Goal: Information Seeking & Learning: Learn about a topic

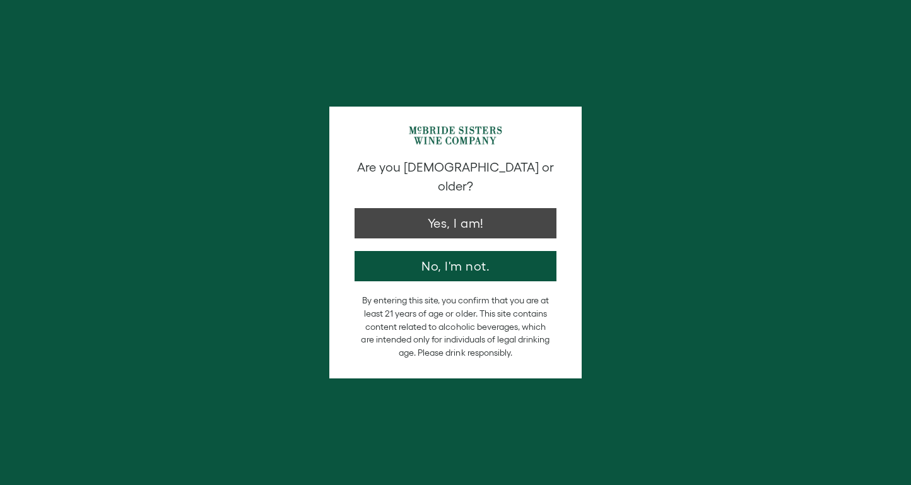
click at [484, 208] on button "Yes, I am!" at bounding box center [455, 223] width 202 height 30
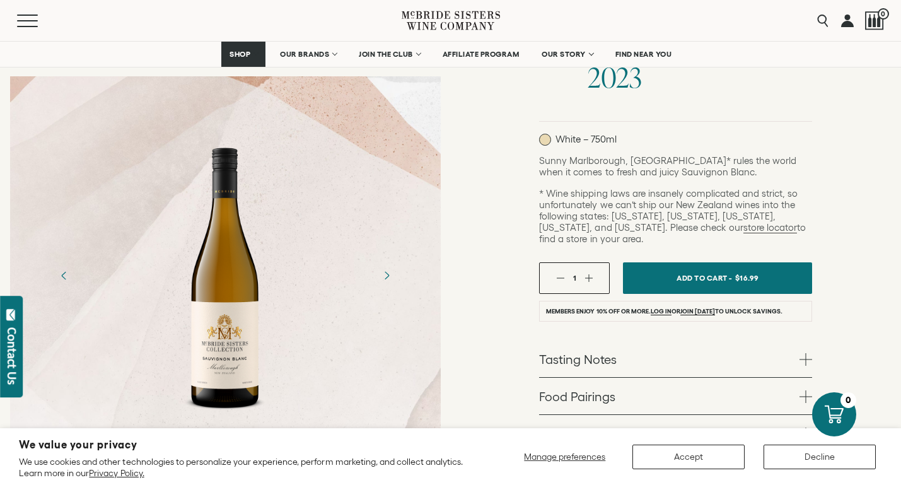
scroll to position [267, 0]
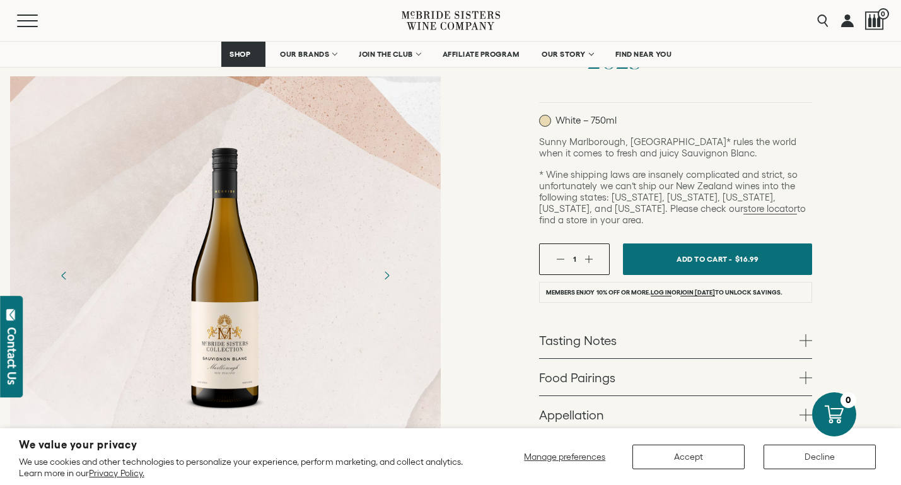
click at [805, 334] on span at bounding box center [806, 340] width 13 height 13
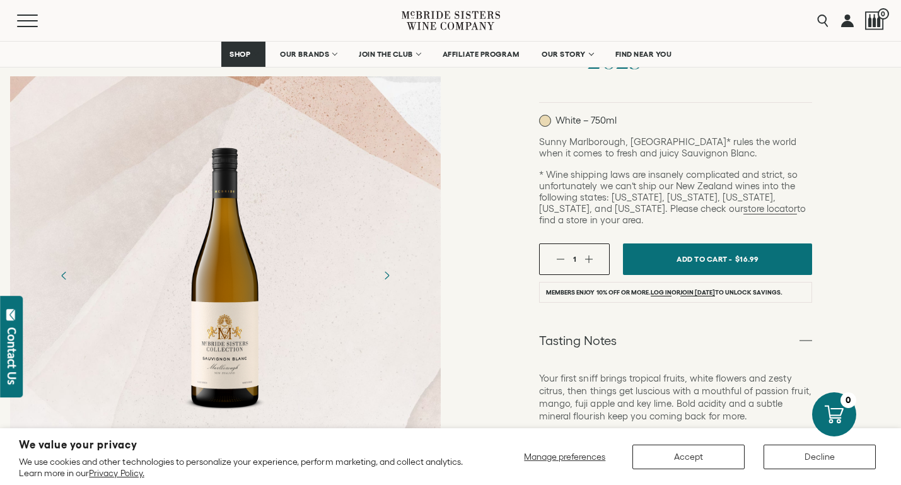
scroll to position [270, 0]
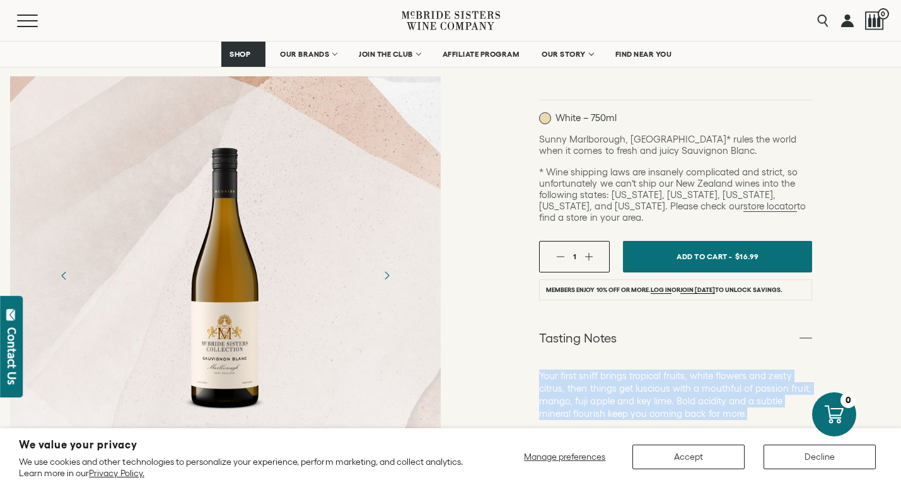
drag, startPoint x: 539, startPoint y: 347, endPoint x: 751, endPoint y: 385, distance: 215.3
click at [751, 385] on p "Your first sniff brings tropical fruits, white flowers and zesty citrus, then t…" at bounding box center [675, 395] width 273 height 50
copy p "Your first sniff brings tropical fruits, white flowers and zesty citrus, then t…"
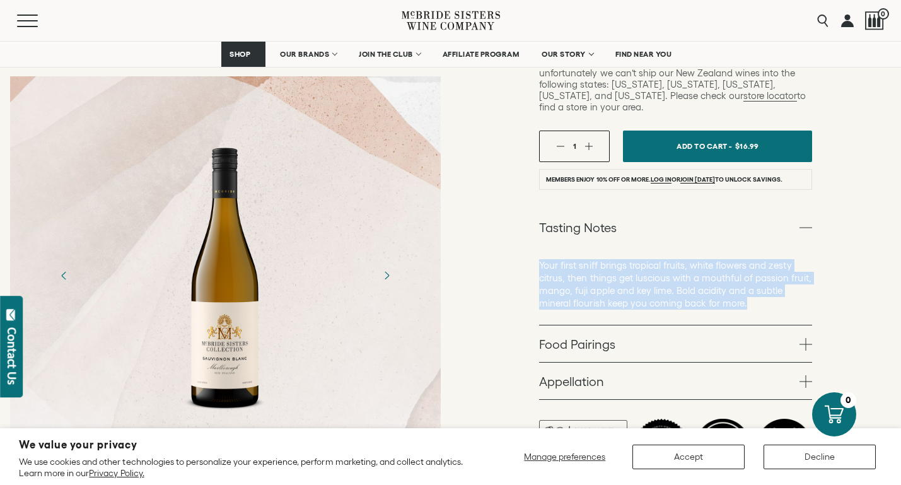
scroll to position [462, 0]
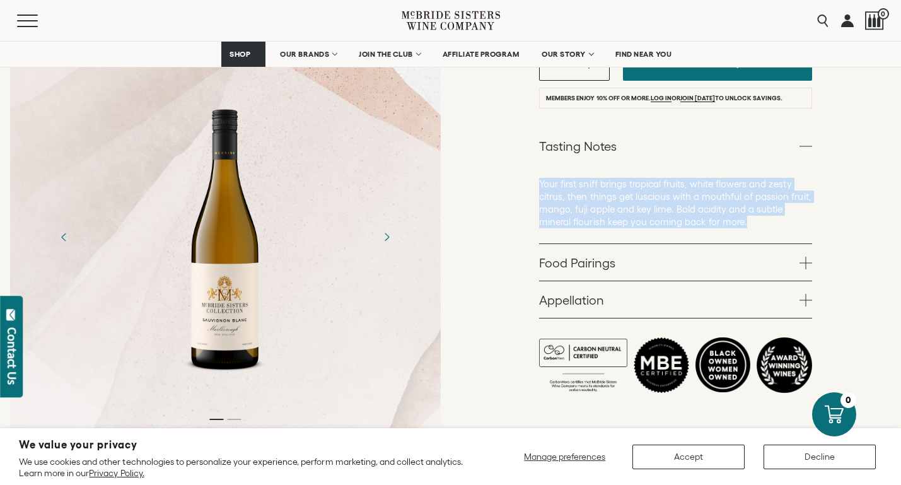
click at [807, 257] on span at bounding box center [806, 263] width 13 height 13
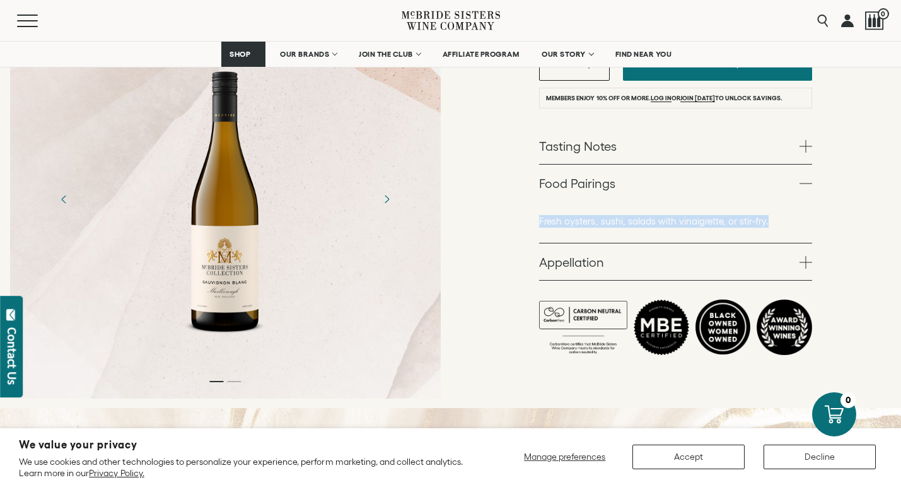
drag, startPoint x: 771, startPoint y: 196, endPoint x: 537, endPoint y: 199, distance: 233.4
click at [537, 199] on div "McBride Sisters Collection McBride Sisters Collection Sauvignon Blanc Marlborou…" at bounding box center [676, 25] width 451 height 767
click at [809, 256] on span at bounding box center [806, 262] width 13 height 13
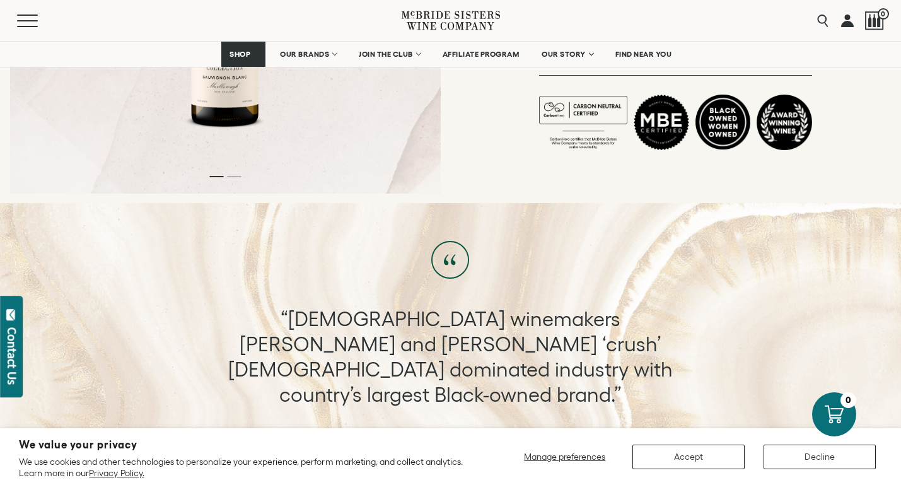
scroll to position [715, 0]
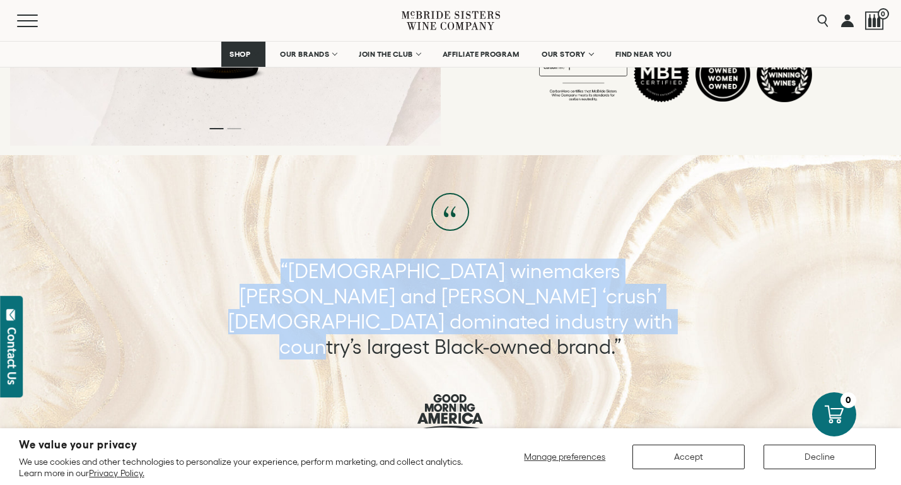
drag, startPoint x: 232, startPoint y: 238, endPoint x: 578, endPoint y: 288, distance: 349.2
click at [578, 288] on p "“Female winemakers Andréa and Robin McBride ‘crush’ male dominated industry wit…" at bounding box center [451, 309] width 470 height 101
copy p "“Female winemakers Andréa and Robin McBride ‘crush’ male dominated industry wit…"
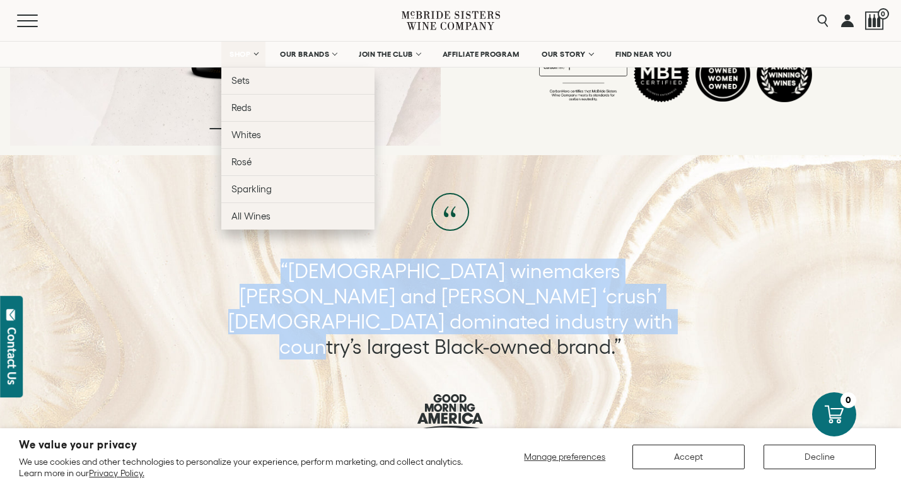
scroll to position [948, 0]
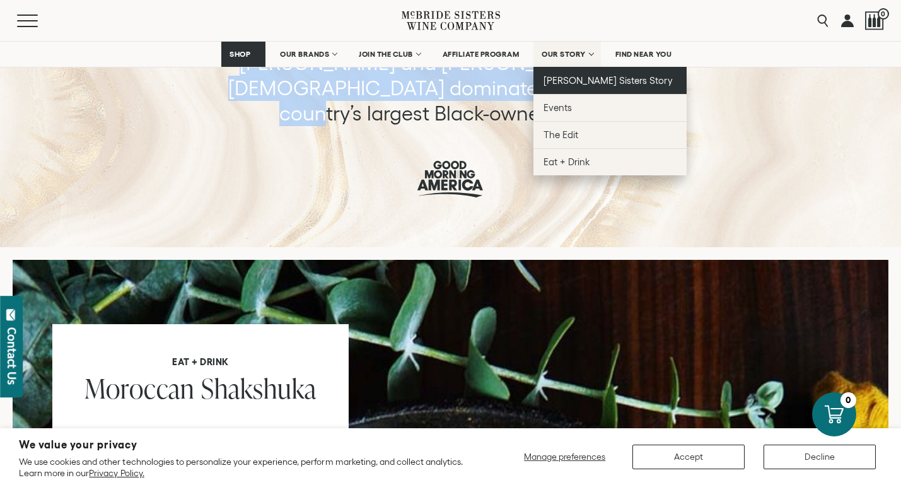
click at [597, 84] on span "[PERSON_NAME] Sisters Story" at bounding box center [608, 80] width 129 height 11
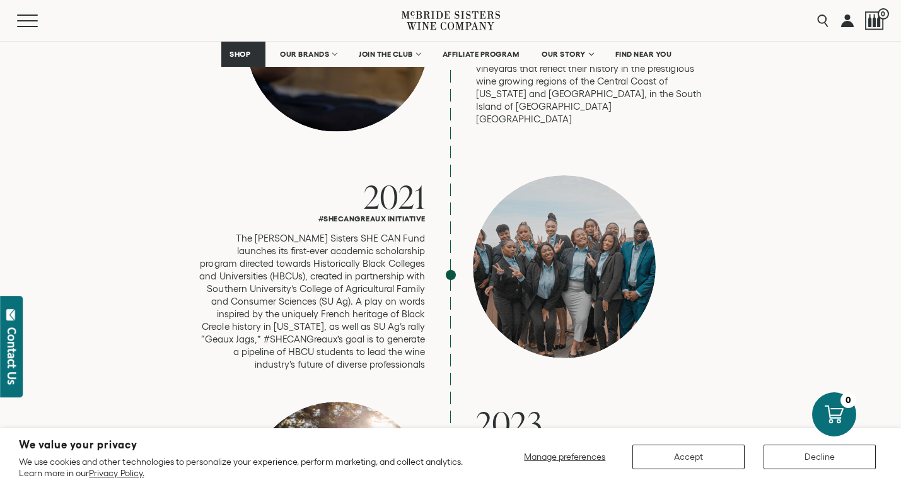
scroll to position [3436, 0]
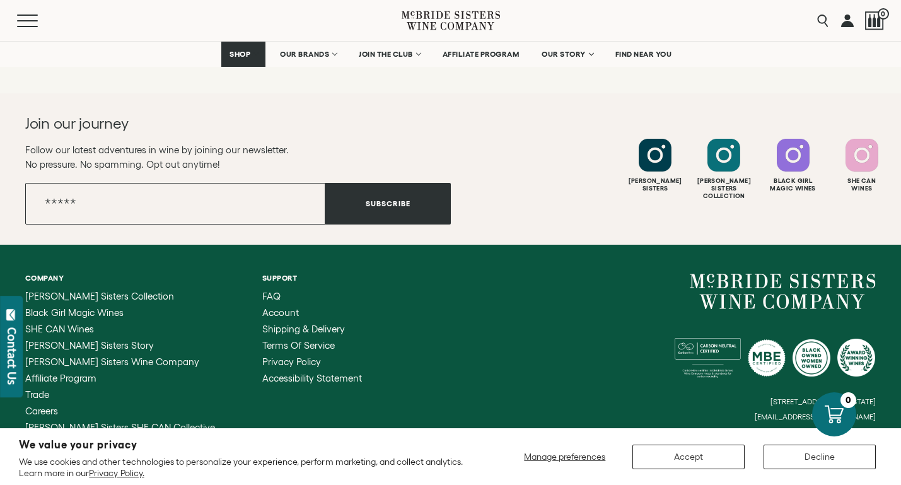
scroll to position [5075, 0]
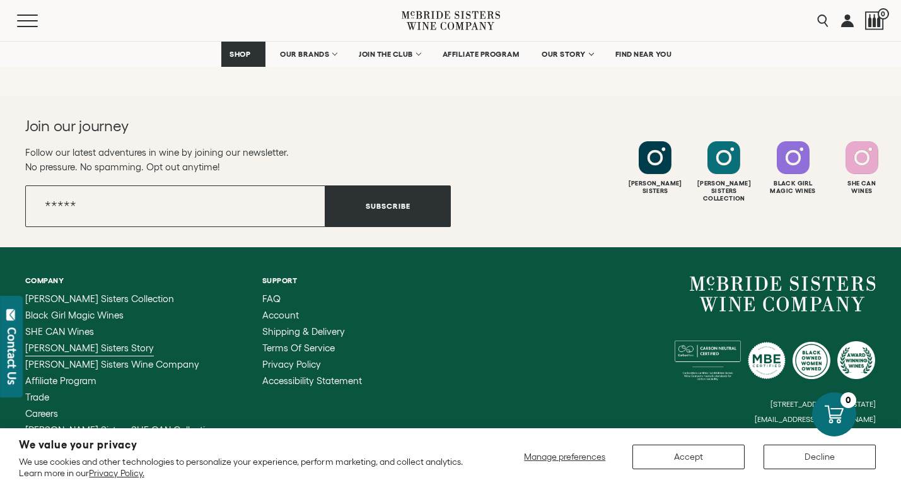
click at [88, 342] on span "[PERSON_NAME] Sisters Story" at bounding box center [89, 347] width 129 height 11
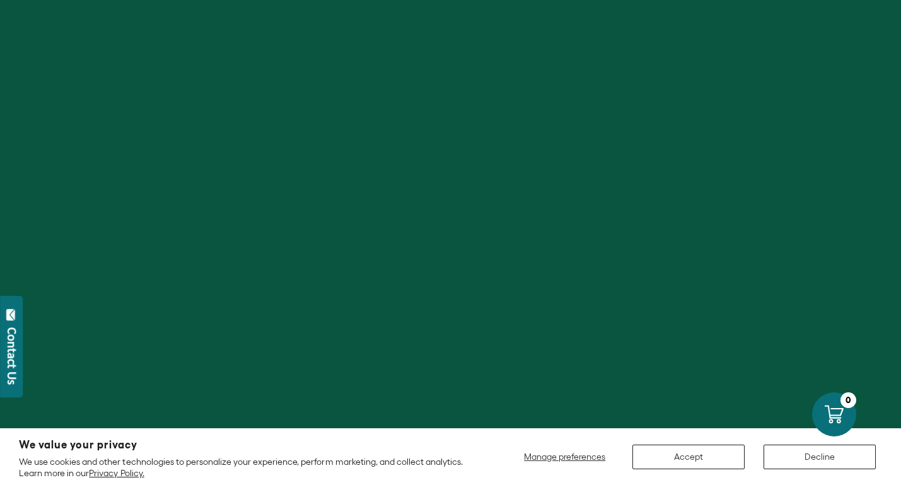
click at [728, 448] on button "Accept" at bounding box center [689, 457] width 112 height 25
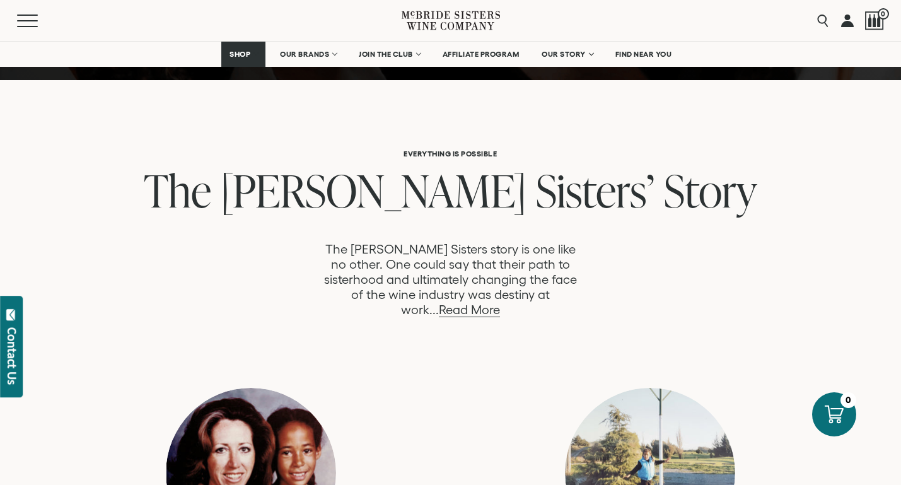
scroll to position [789, 0]
